Goal: Task Accomplishment & Management: Manage account settings

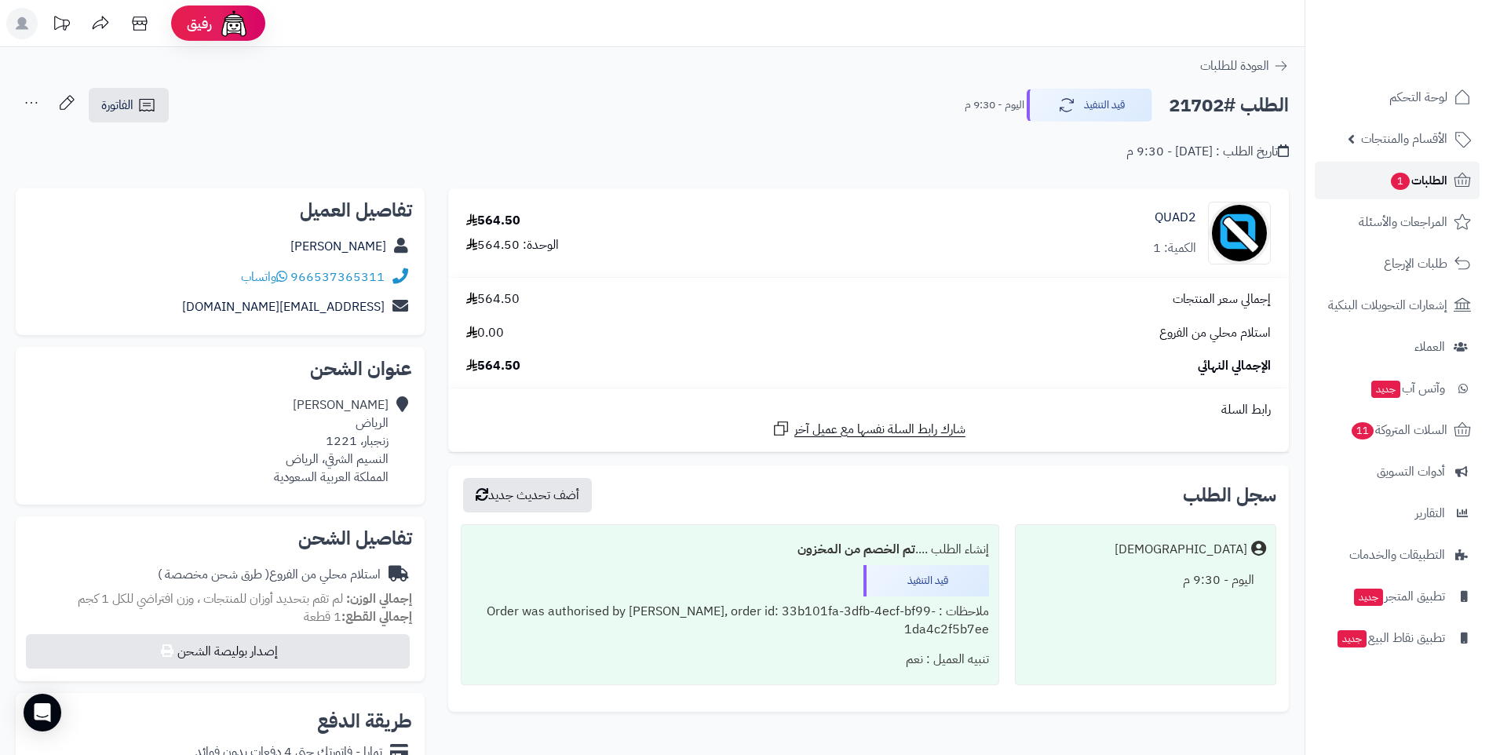
click at [1427, 180] on span "الطلبات 1" at bounding box center [1418, 180] width 58 height 22
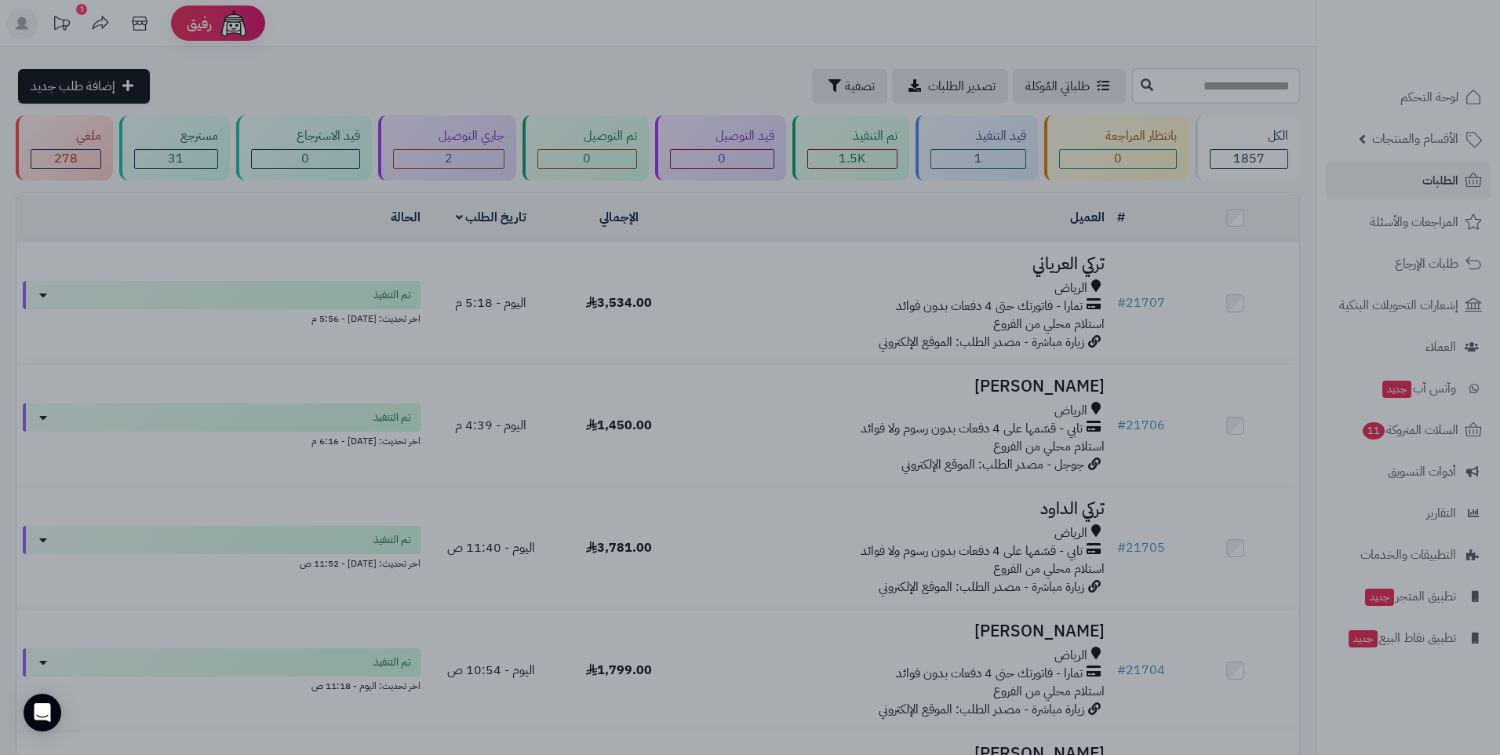
click at [724, 637] on div at bounding box center [750, 377] width 1500 height 755
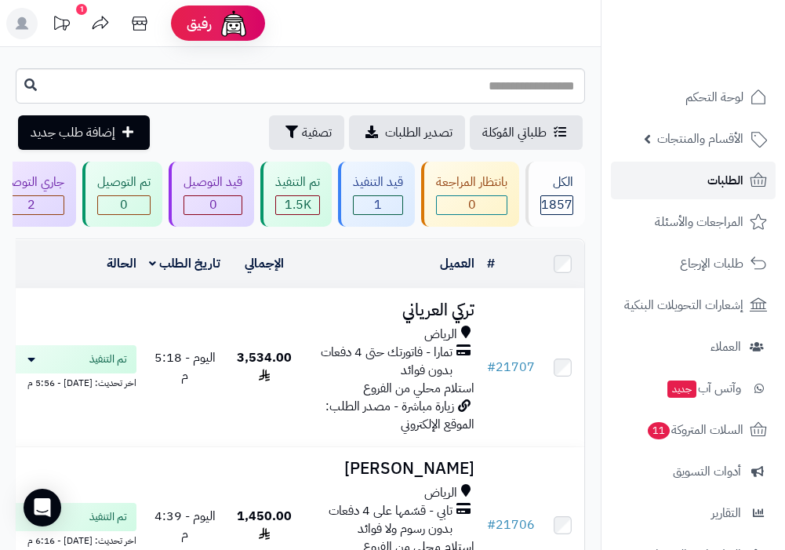
click at [738, 183] on span "الطلبات" at bounding box center [726, 180] width 36 height 22
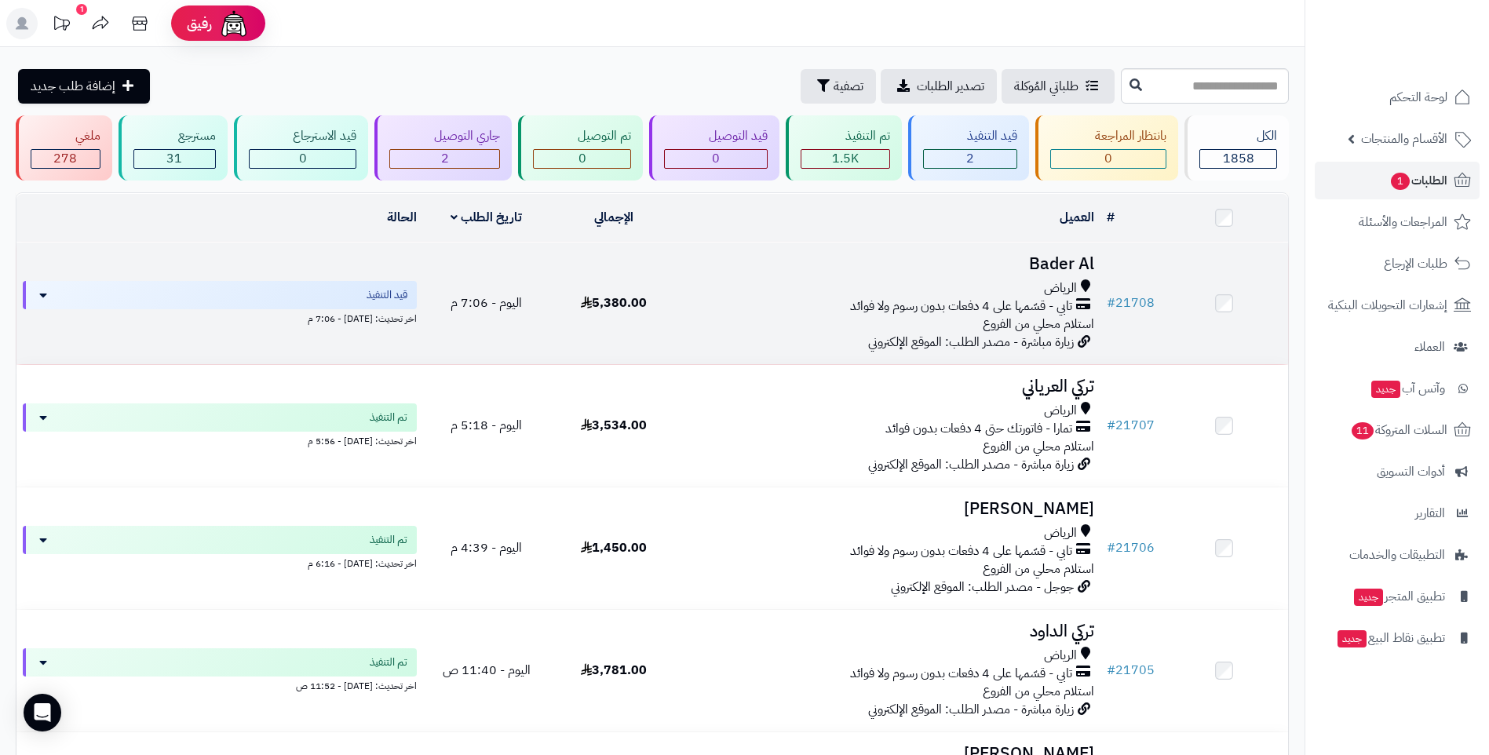
click at [716, 297] on div "تابي - قسّمها على 4 دفعات بدون رسوم ولا فوائد" at bounding box center [888, 306] width 410 height 18
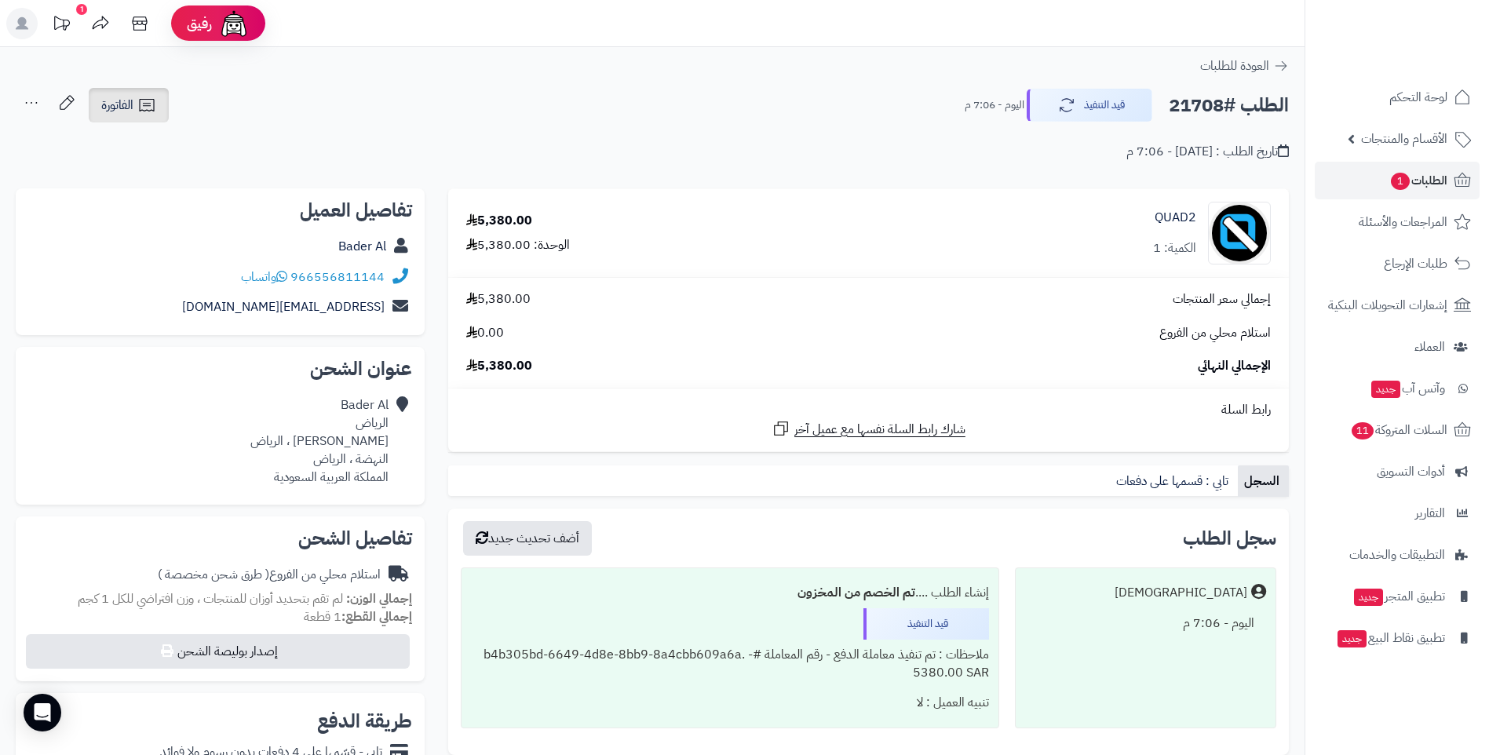
click at [141, 98] on icon at bounding box center [146, 105] width 19 height 19
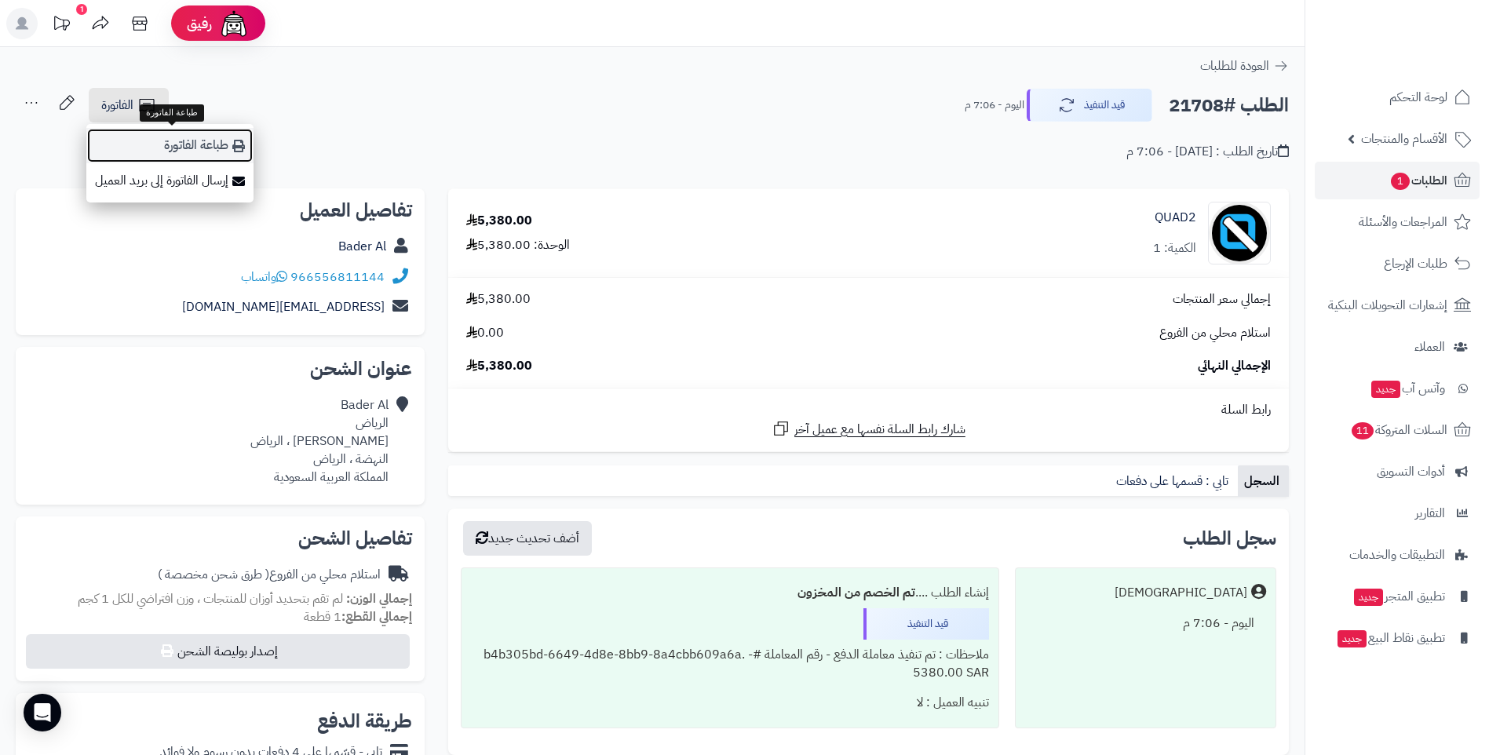
click at [219, 144] on link "طباعة الفاتورة" at bounding box center [169, 145] width 167 height 35
